Goal: Navigation & Orientation: Find specific page/section

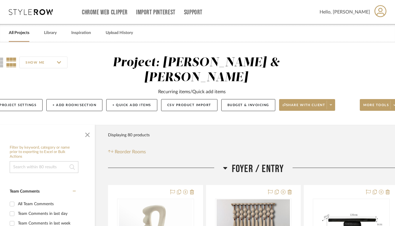
scroll to position [0, 15]
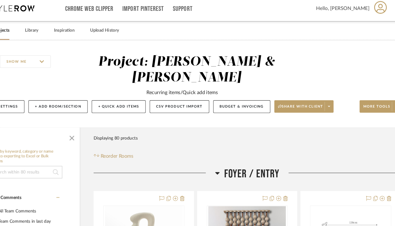
click at [26, 34] on link "All Projects" at bounding box center [19, 33] width 21 height 8
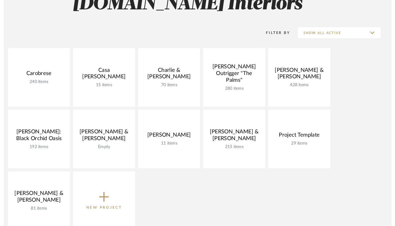
scroll to position [55, 0]
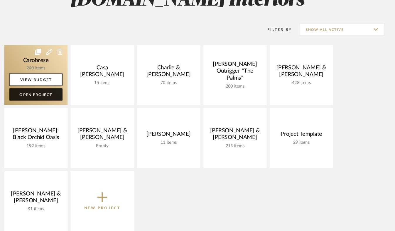
click at [61, 104] on link "Open Project" at bounding box center [54, 102] width 50 height 12
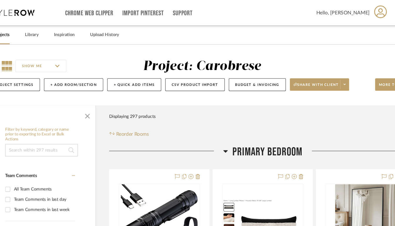
click at [20, 39] on div "All Projects" at bounding box center [19, 33] width 21 height 18
click at [24, 36] on link "All Projects" at bounding box center [19, 33] width 21 height 8
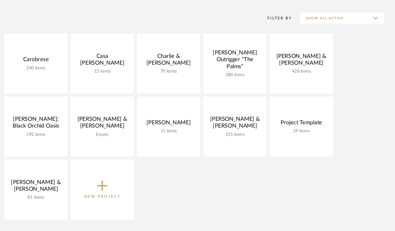
scroll to position [69, 0]
click at [377, 28] on input "Show All Active" at bounding box center [343, 27] width 81 height 12
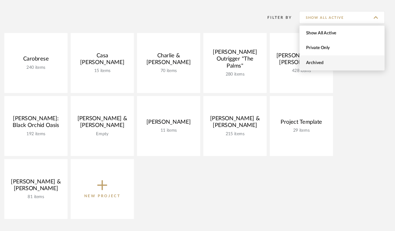
click at [326, 69] on span "Archived" at bounding box center [345, 69] width 70 height 5
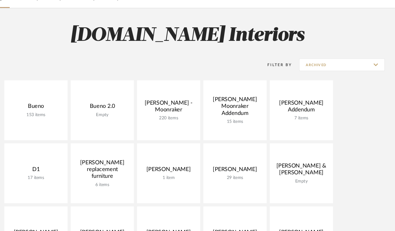
scroll to position [30, 0]
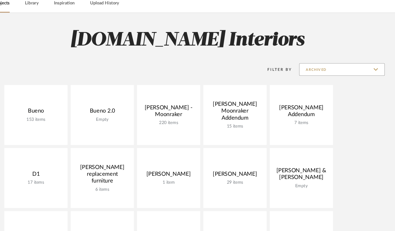
click at [376, 65] on input "Archived" at bounding box center [343, 66] width 81 height 12
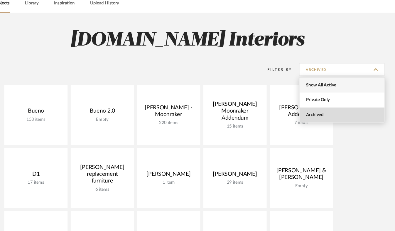
click at [326, 79] on span "Show All Active" at bounding box center [345, 80] width 70 height 5
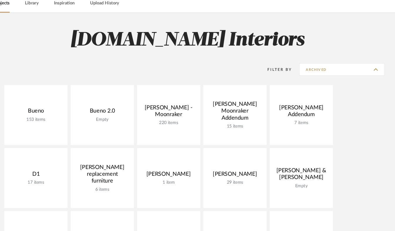
type input "Show All Active"
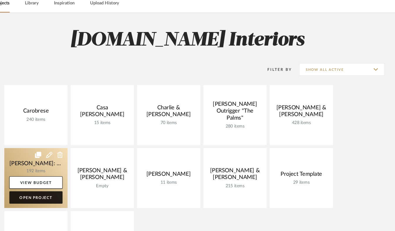
click at [59, 189] on link "Open Project" at bounding box center [54, 187] width 50 height 12
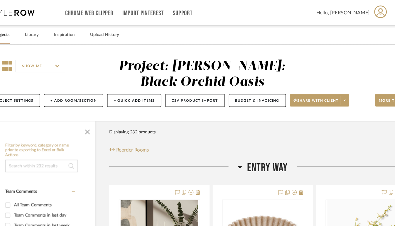
click at [23, 33] on link "All Projects" at bounding box center [19, 33] width 21 height 8
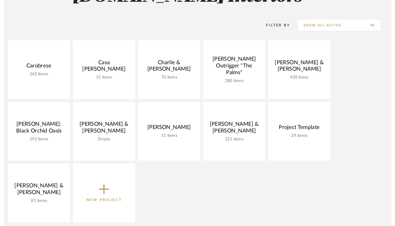
scroll to position [60, 0]
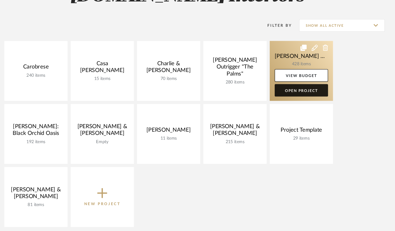
click at [318, 100] on link "Open Project" at bounding box center [305, 98] width 50 height 12
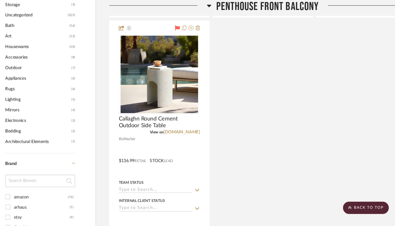
scroll to position [398, 0]
